Goal: Transaction & Acquisition: Book appointment/travel/reservation

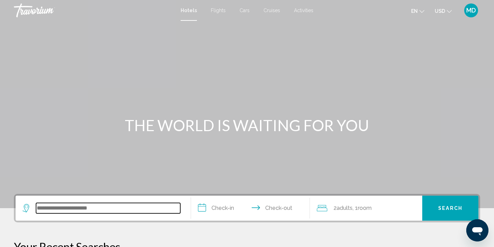
click at [83, 210] on input "Search widget" at bounding box center [108, 208] width 144 height 10
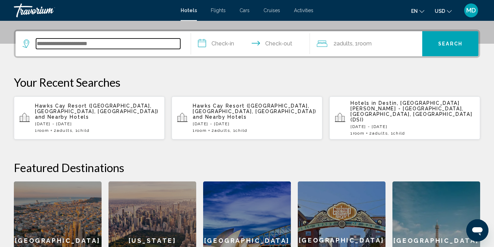
scroll to position [171, 0]
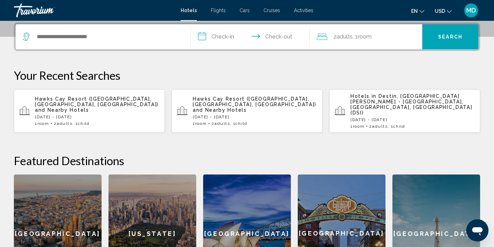
click at [81, 29] on div "Search widget" at bounding box center [103, 36] width 161 height 25
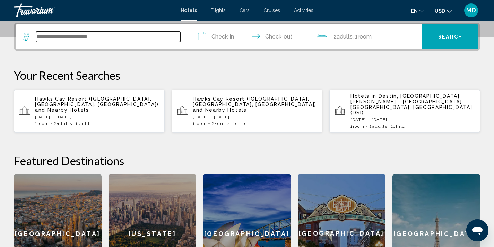
click at [79, 40] on input "Search widget" at bounding box center [108, 37] width 144 height 10
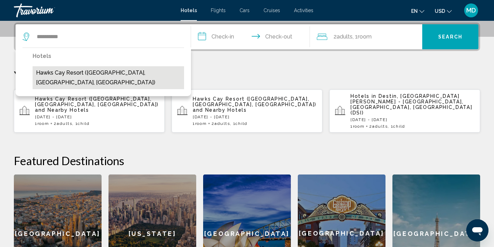
click at [77, 75] on button "Hawks Cay Resort ([GEOGRAPHIC_DATA], [GEOGRAPHIC_DATA], [GEOGRAPHIC_DATA])" at bounding box center [108, 77] width 151 height 23
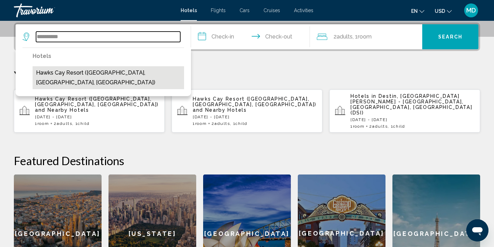
type input "**********"
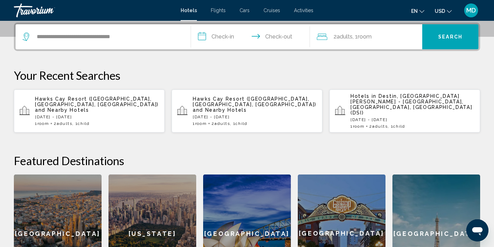
click at [229, 36] on input "**********" at bounding box center [252, 37] width 122 height 27
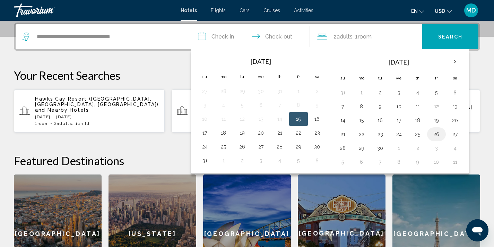
click at [437, 131] on button "26" at bounding box center [436, 134] width 11 height 10
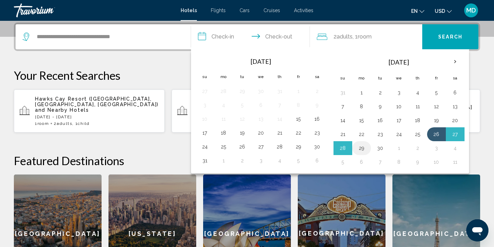
click at [363, 148] on button "29" at bounding box center [361, 148] width 11 height 10
type input "**********"
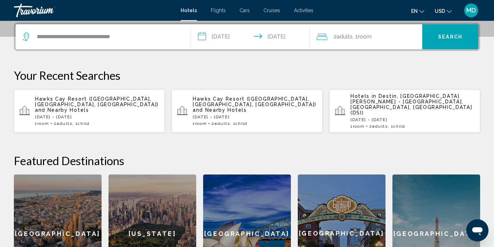
click at [346, 38] on span "Adults" at bounding box center [344, 36] width 16 height 7
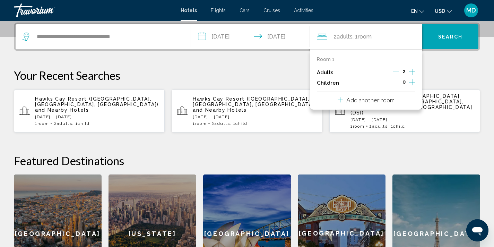
click at [412, 80] on icon "Increment children" at bounding box center [412, 82] width 6 height 6
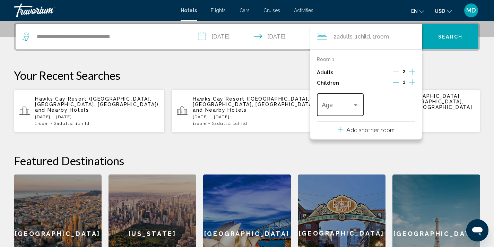
click at [359, 103] on div "Age" at bounding box center [340, 103] width 46 height 25
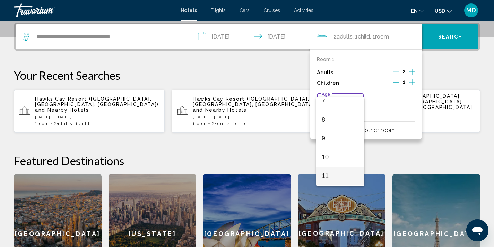
scroll to position [155, 0]
click at [339, 173] on span "12" at bounding box center [339, 175] width 37 height 19
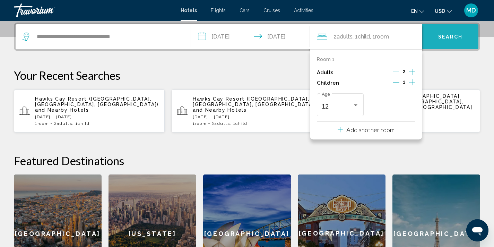
click at [450, 34] on span "Search" at bounding box center [450, 37] width 24 height 6
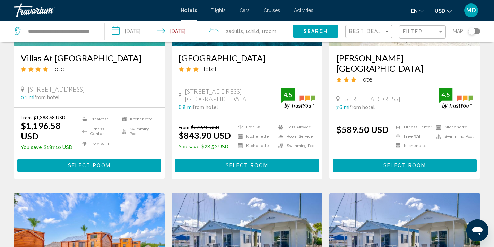
scroll to position [131, 0]
